Goal: Find specific page/section: Locate a particular part of the current website

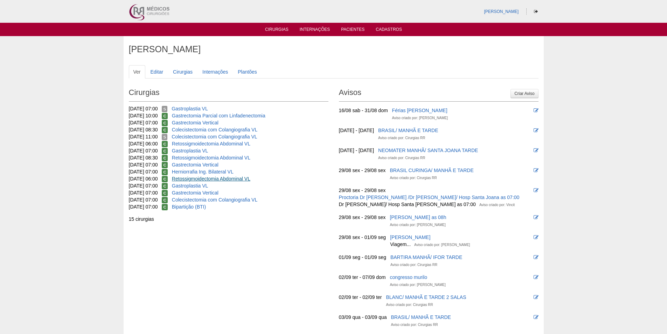
click at [211, 176] on link "Retossigmoidectomia Abdominal VL" at bounding box center [211, 179] width 78 height 6
click at [206, 158] on link "Retossigmoidectomia Abdominal VL" at bounding box center [211, 158] width 78 height 6
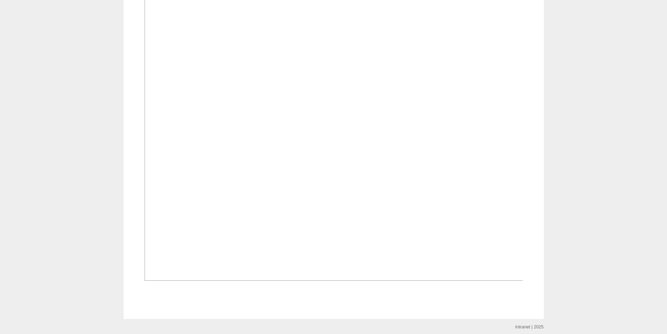
scroll to position [506, 0]
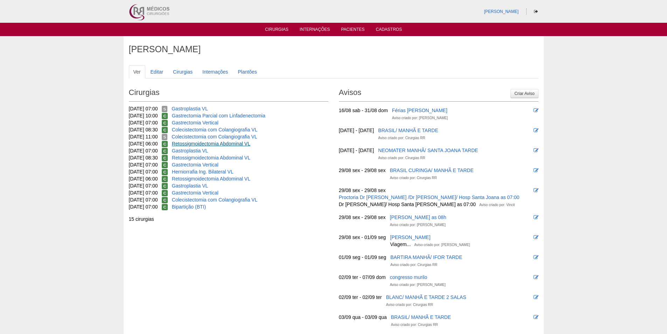
click at [228, 143] on link "Retossigmoidectomia Abdominal VL" at bounding box center [211, 144] width 78 height 6
click at [247, 114] on link "Gastrectomia Parcial com Linfadenectomia" at bounding box center [218, 116] width 93 height 6
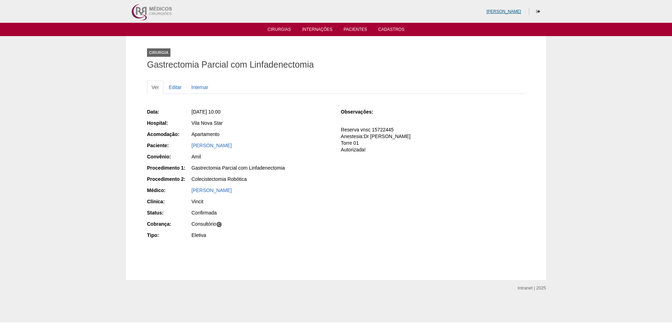
click at [512, 14] on link "[PERSON_NAME]" at bounding box center [504, 11] width 35 height 5
